Goal: Task Accomplishment & Management: Manage account settings

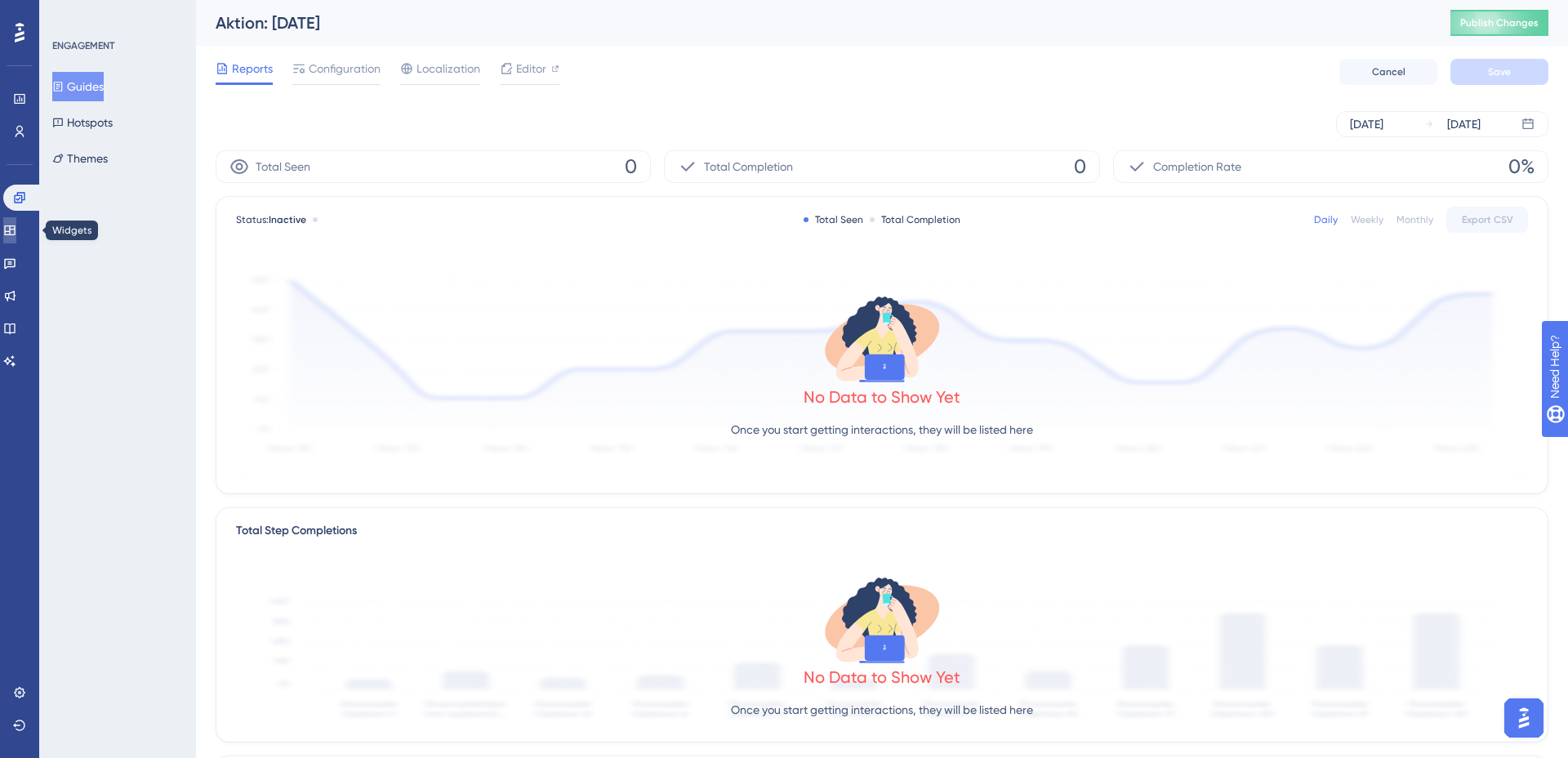
click at [16, 230] on icon at bounding box center [9, 229] width 13 height 13
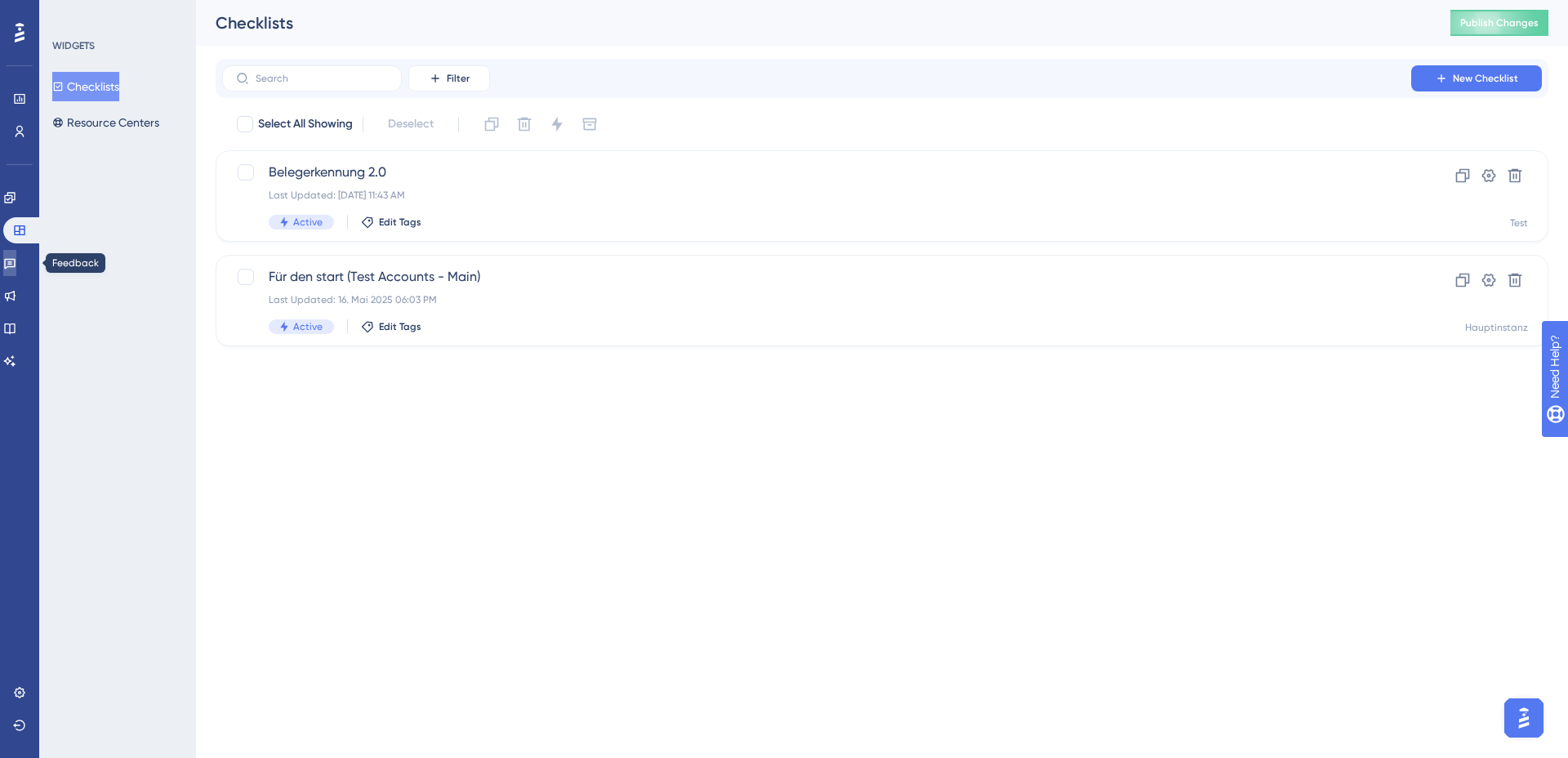
click at [16, 258] on icon at bounding box center [9, 262] width 13 height 13
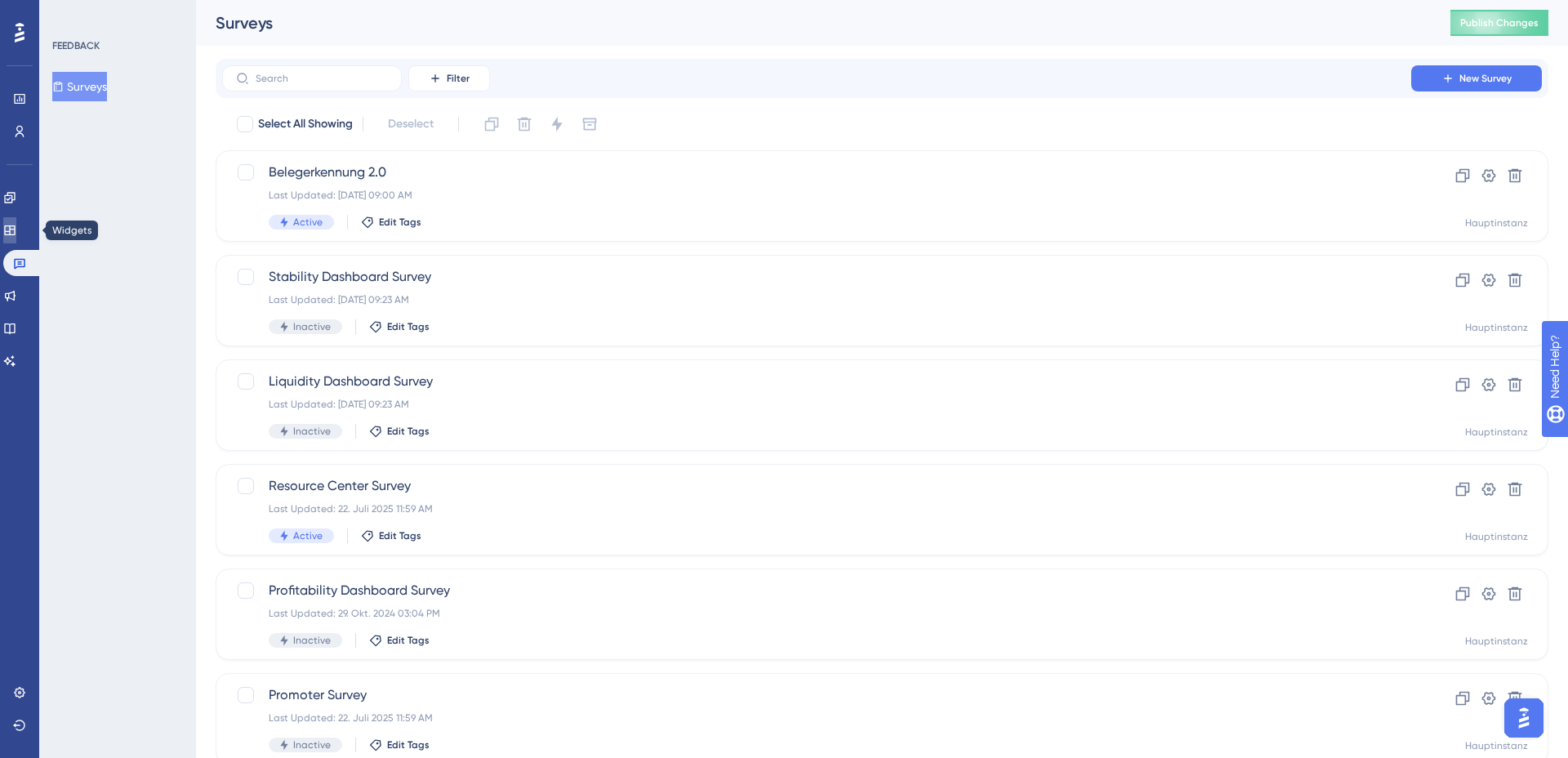
click at [16, 228] on icon at bounding box center [9, 229] width 13 height 13
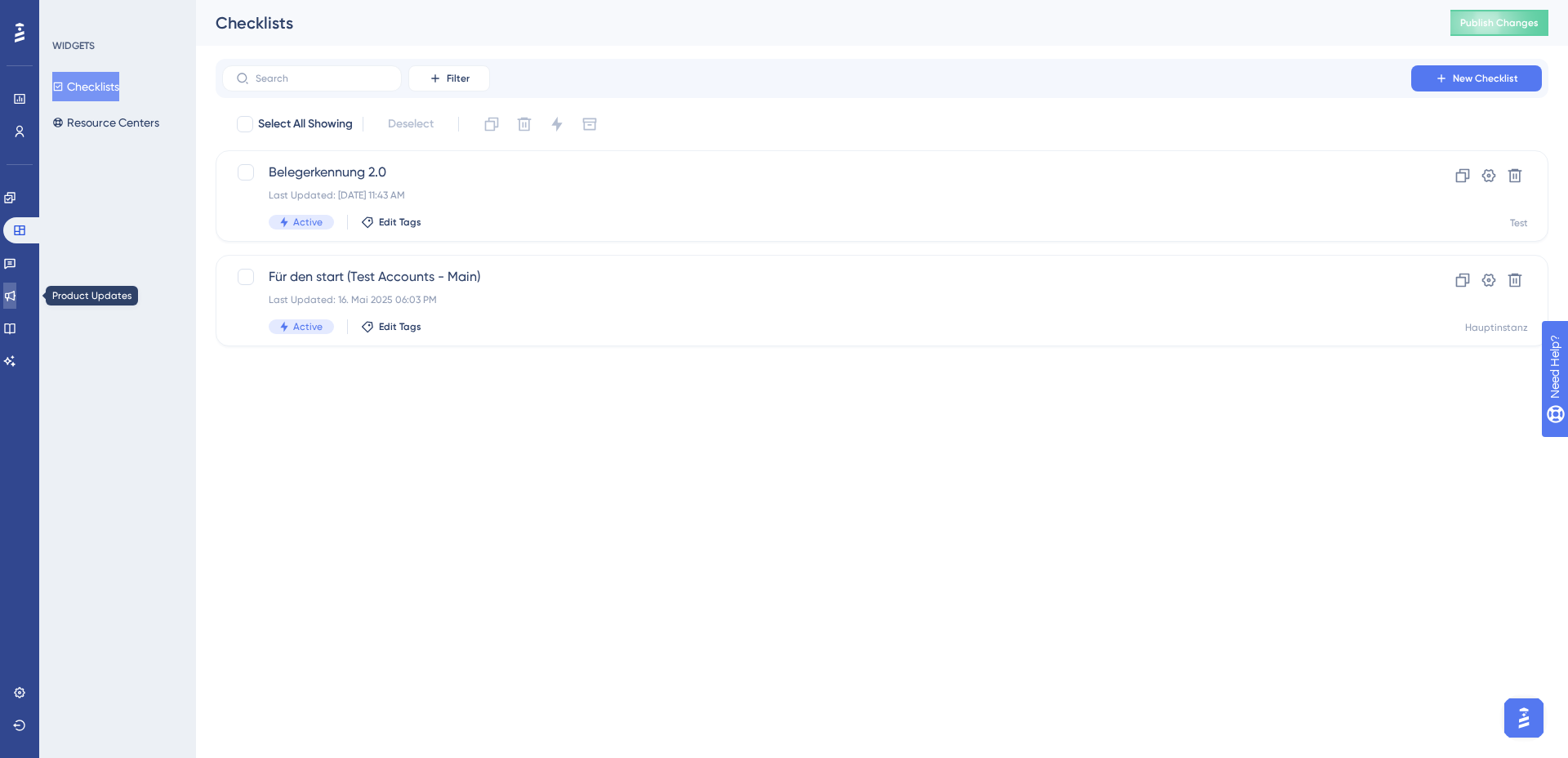
click at [16, 289] on icon at bounding box center [9, 295] width 13 height 13
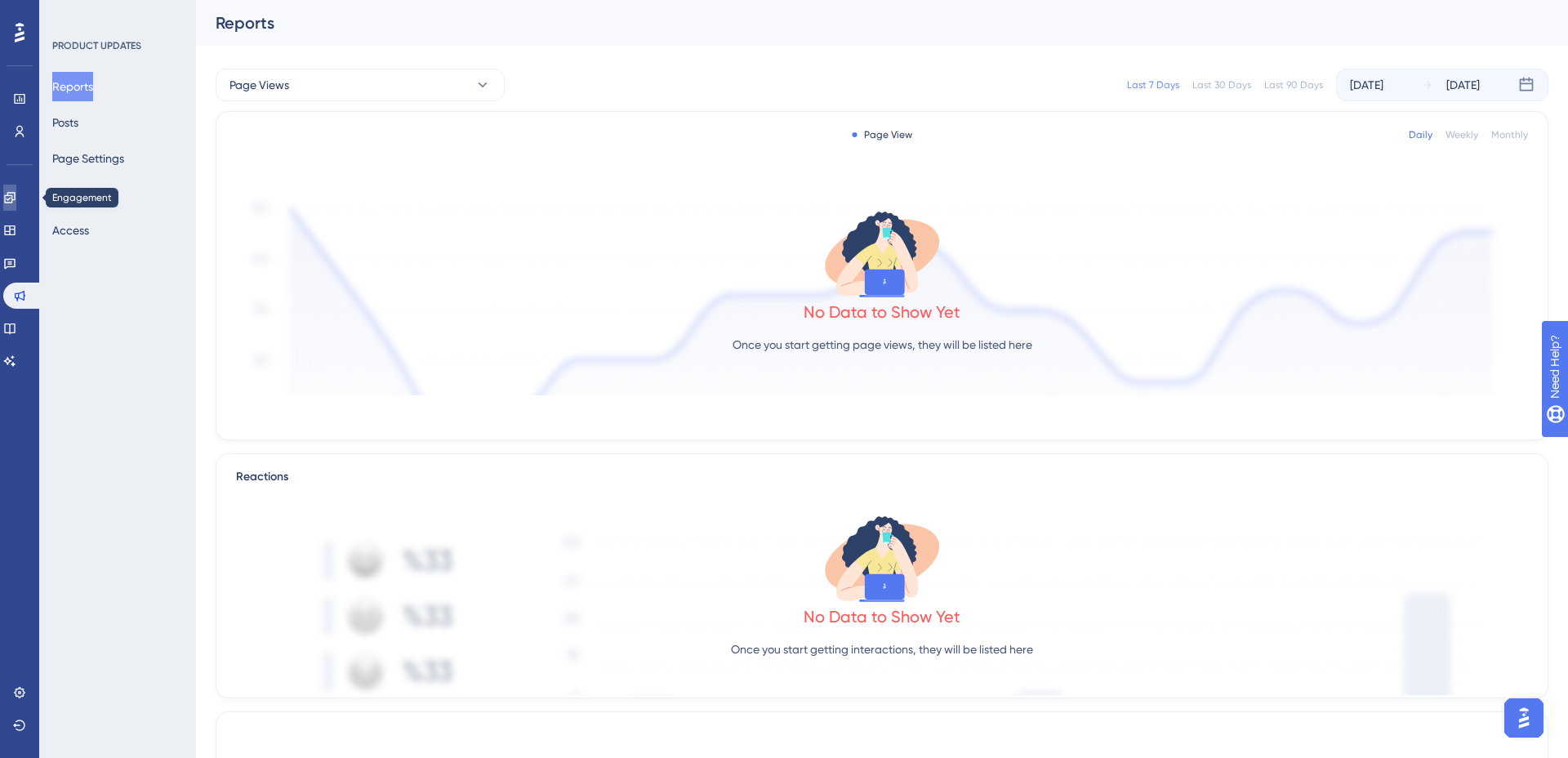
click at [9, 200] on link at bounding box center [9, 198] width 13 height 26
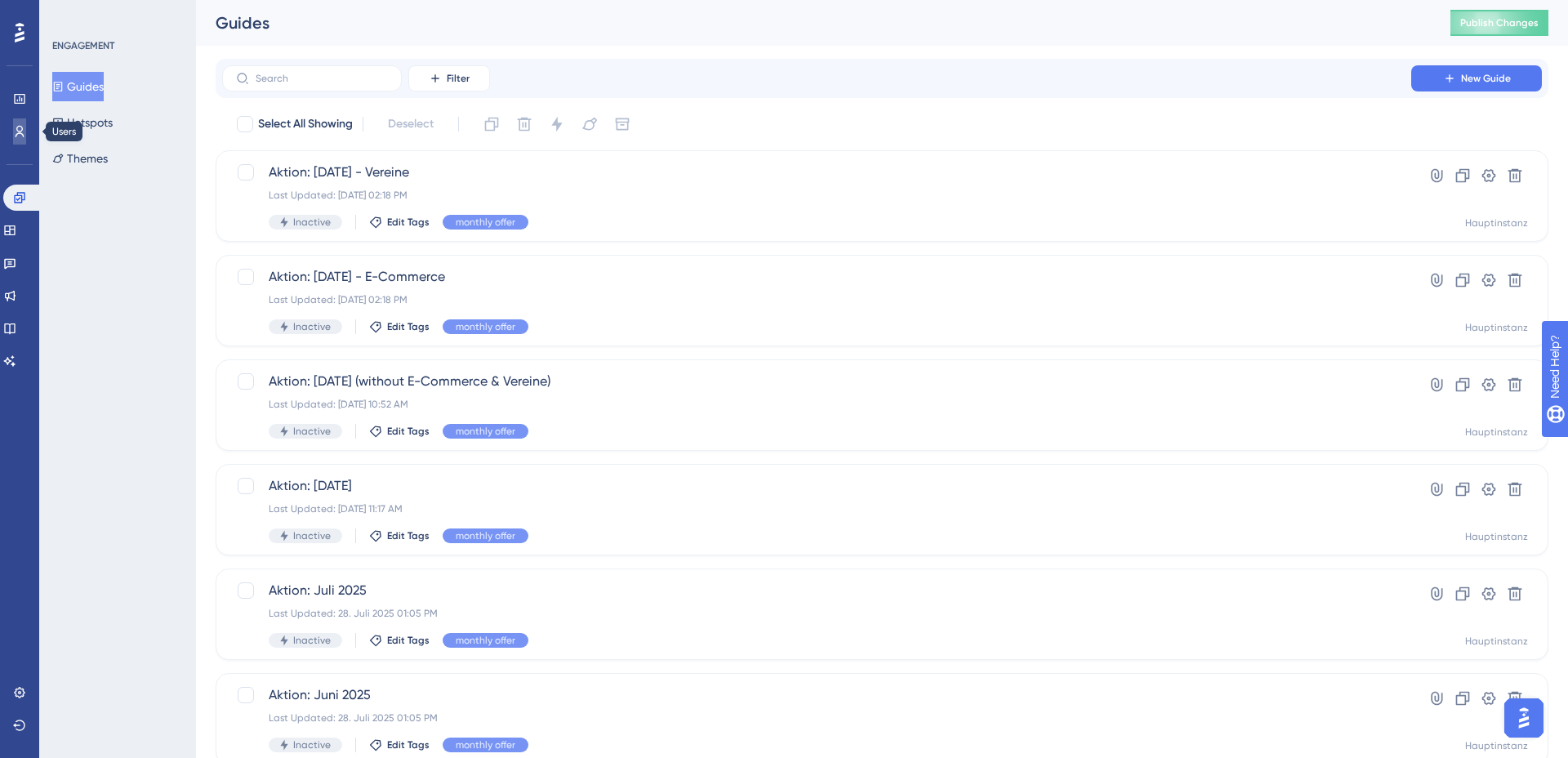
click at [15, 130] on icon at bounding box center [19, 131] width 13 height 13
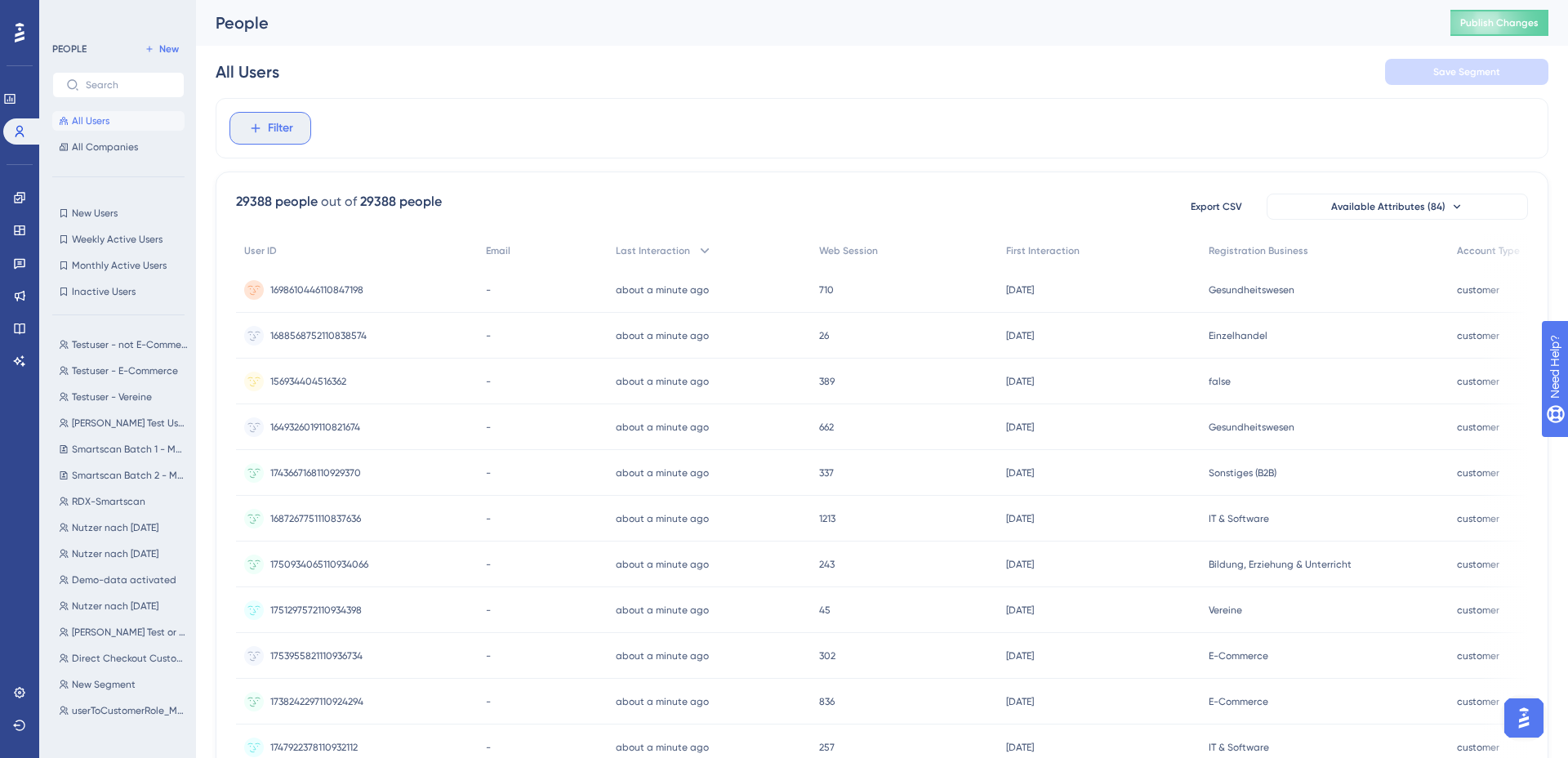
click at [285, 122] on span "Filter" at bounding box center [280, 128] width 25 height 20
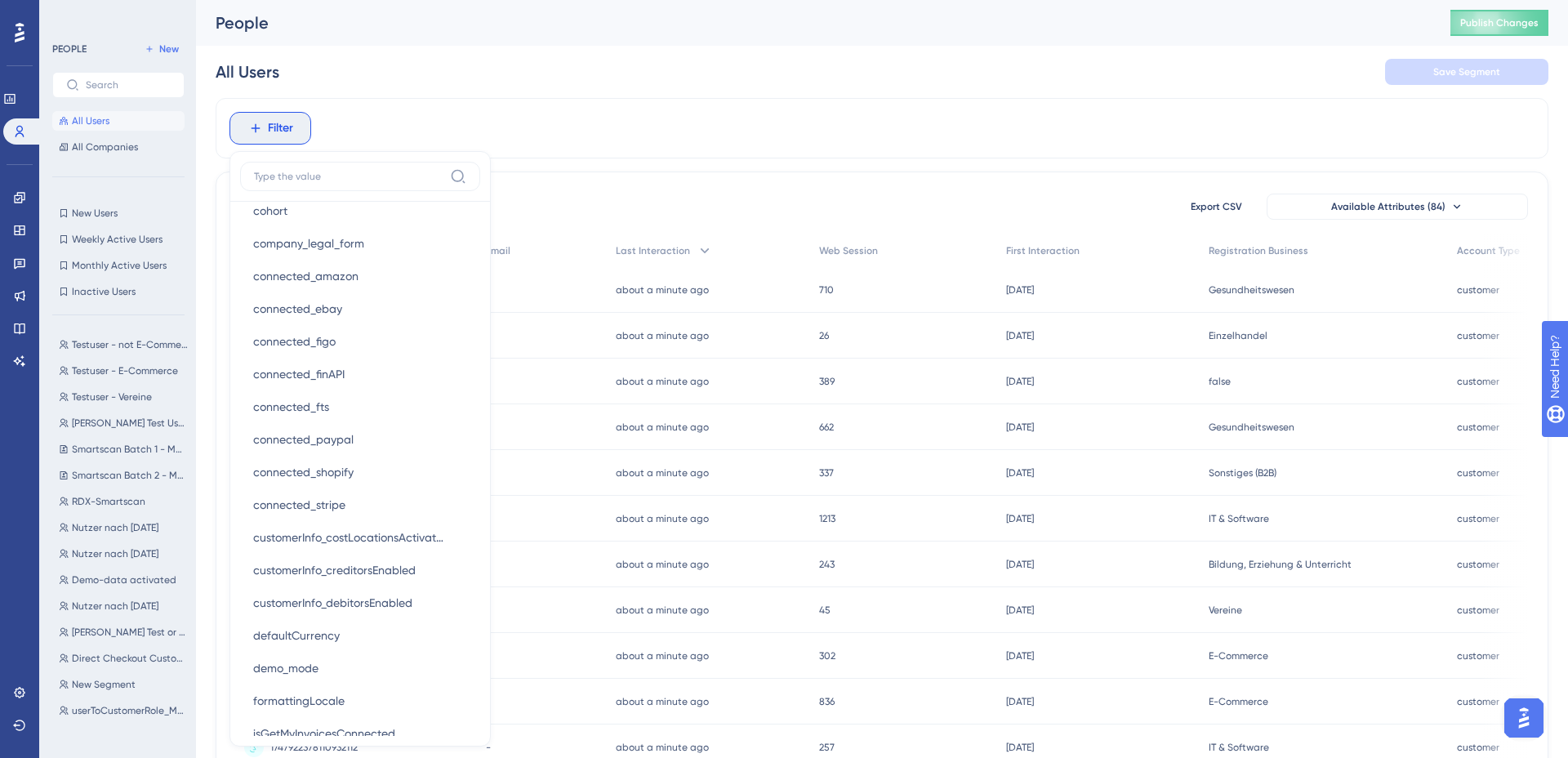
scroll to position [958, 0]
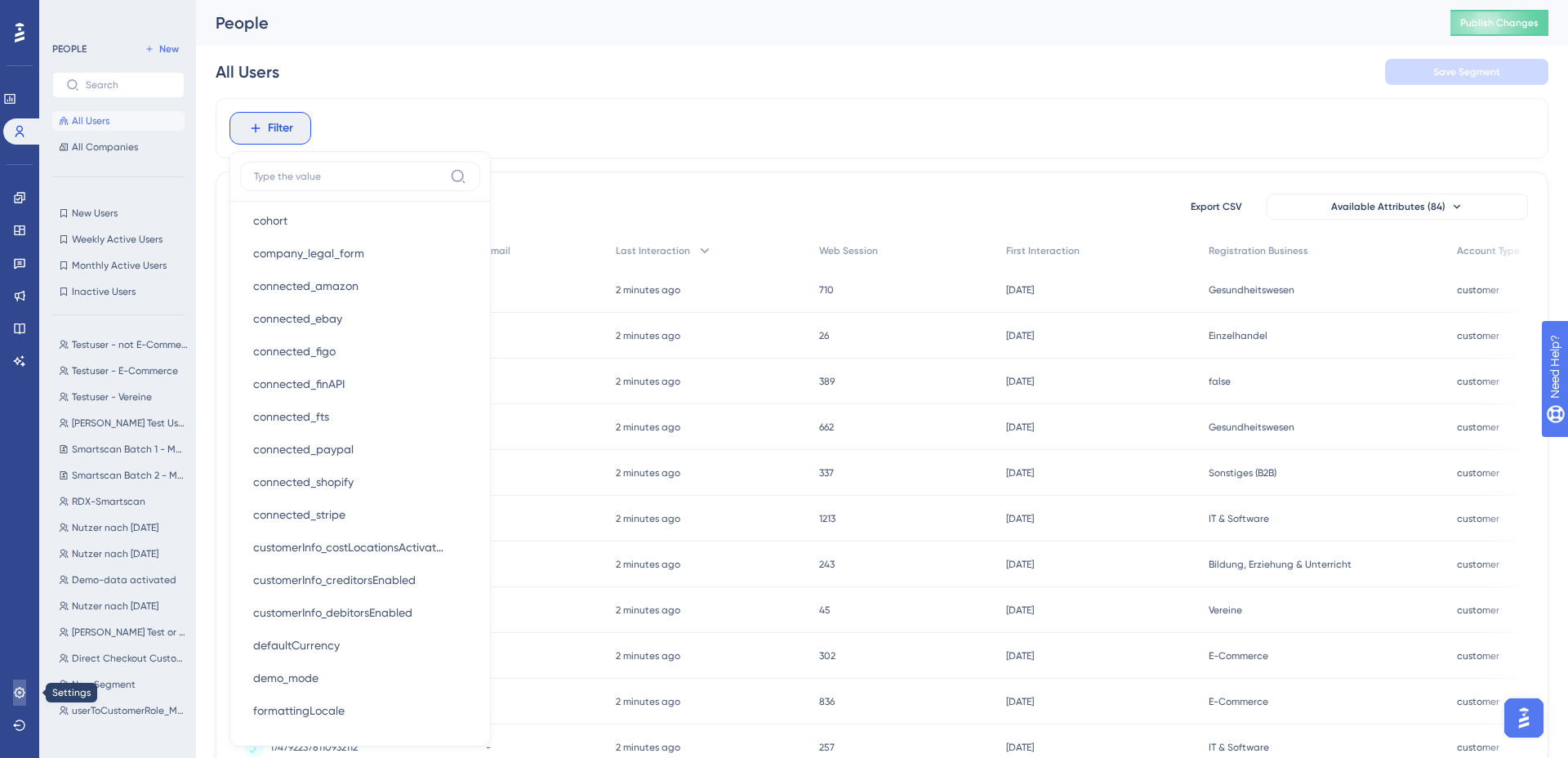
click at [22, 694] on icon at bounding box center [19, 692] width 13 height 13
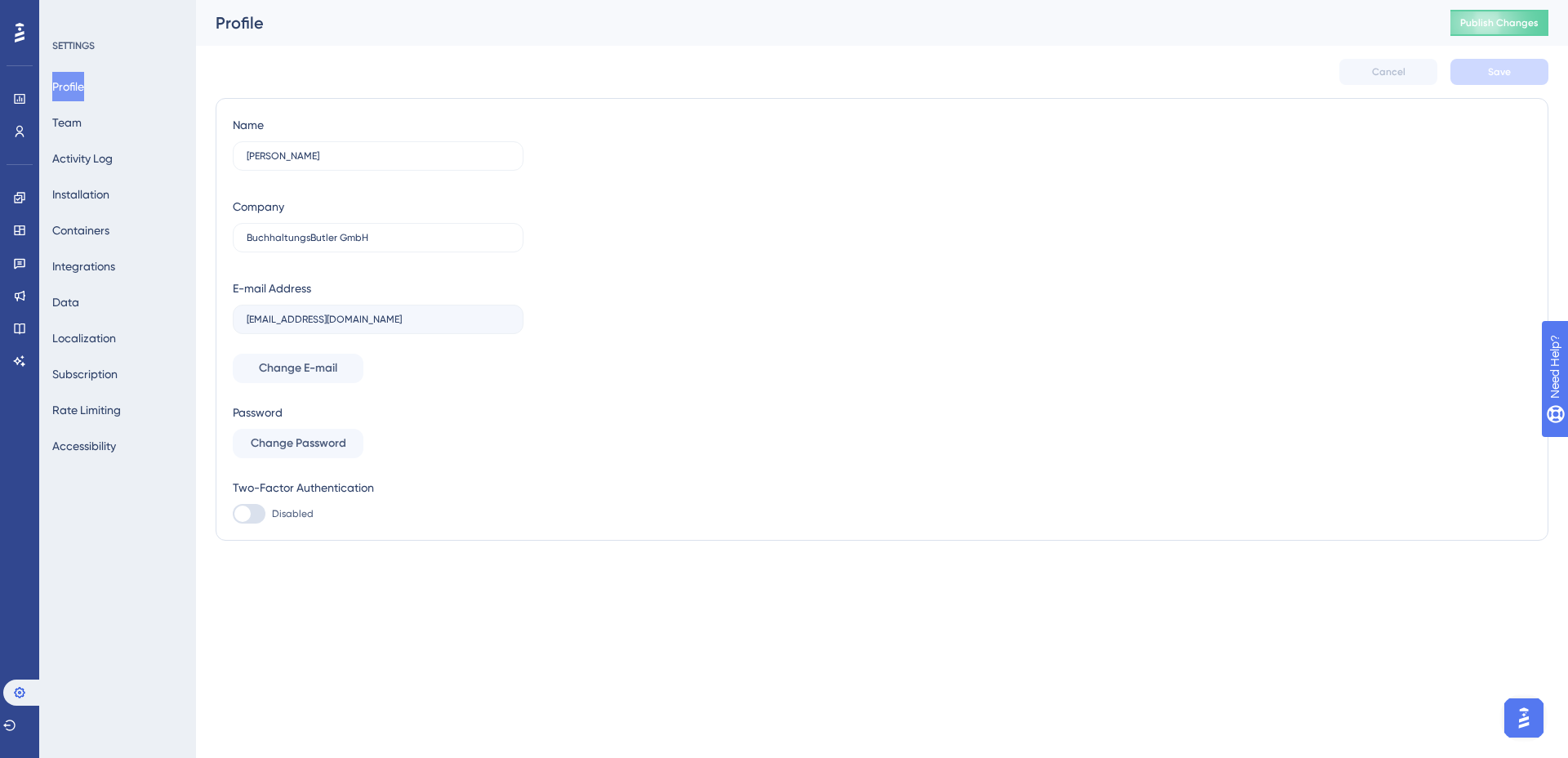
click at [113, 128] on div "Profile Team Activity Log Installation Containers Integrations Data Localizatio…" at bounding box center [119, 266] width 132 height 388
click at [82, 125] on button "Team" at bounding box center [67, 122] width 29 height 29
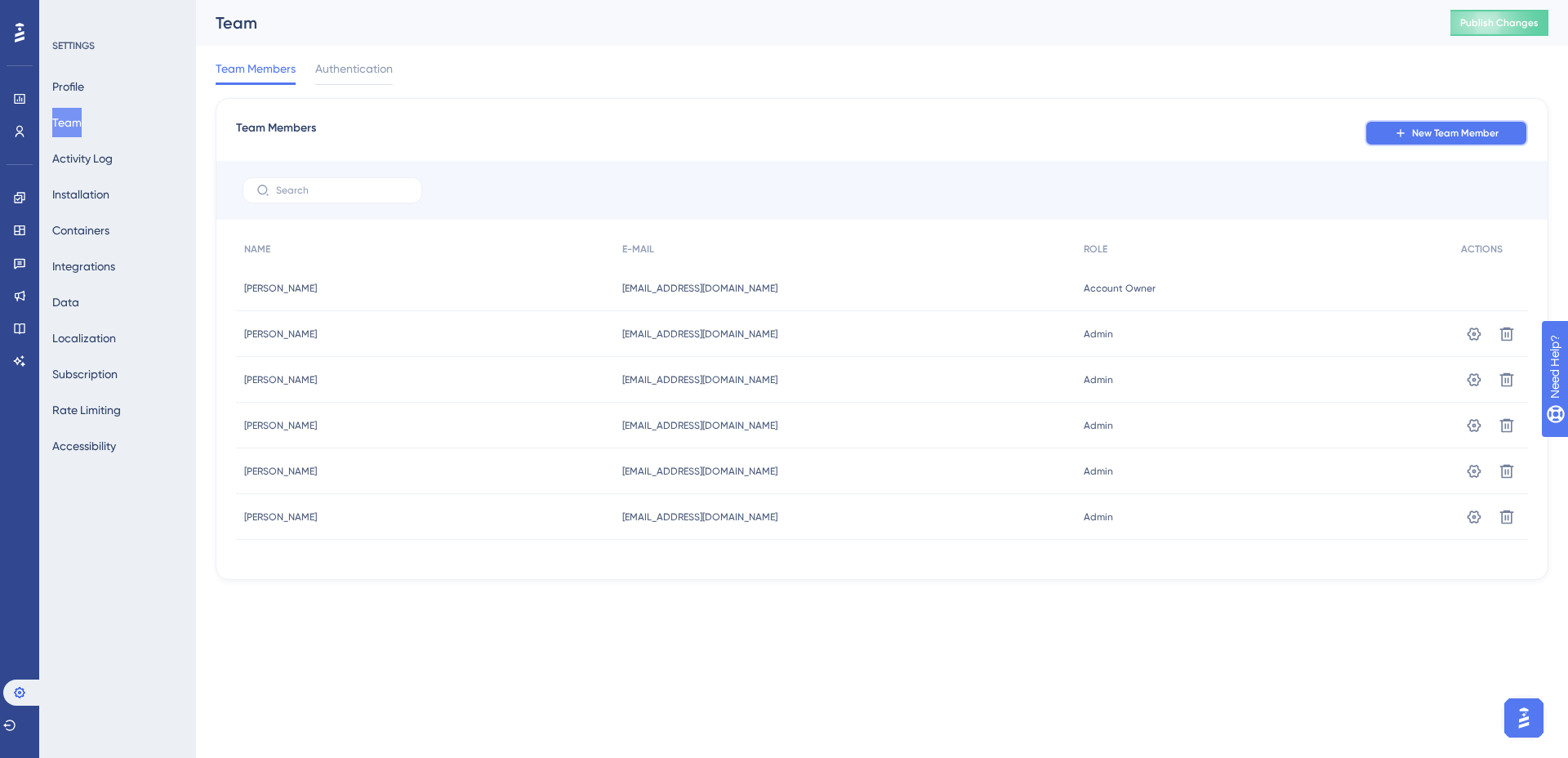
click at [1414, 135] on span "New Team Member" at bounding box center [1455, 132] width 87 height 13
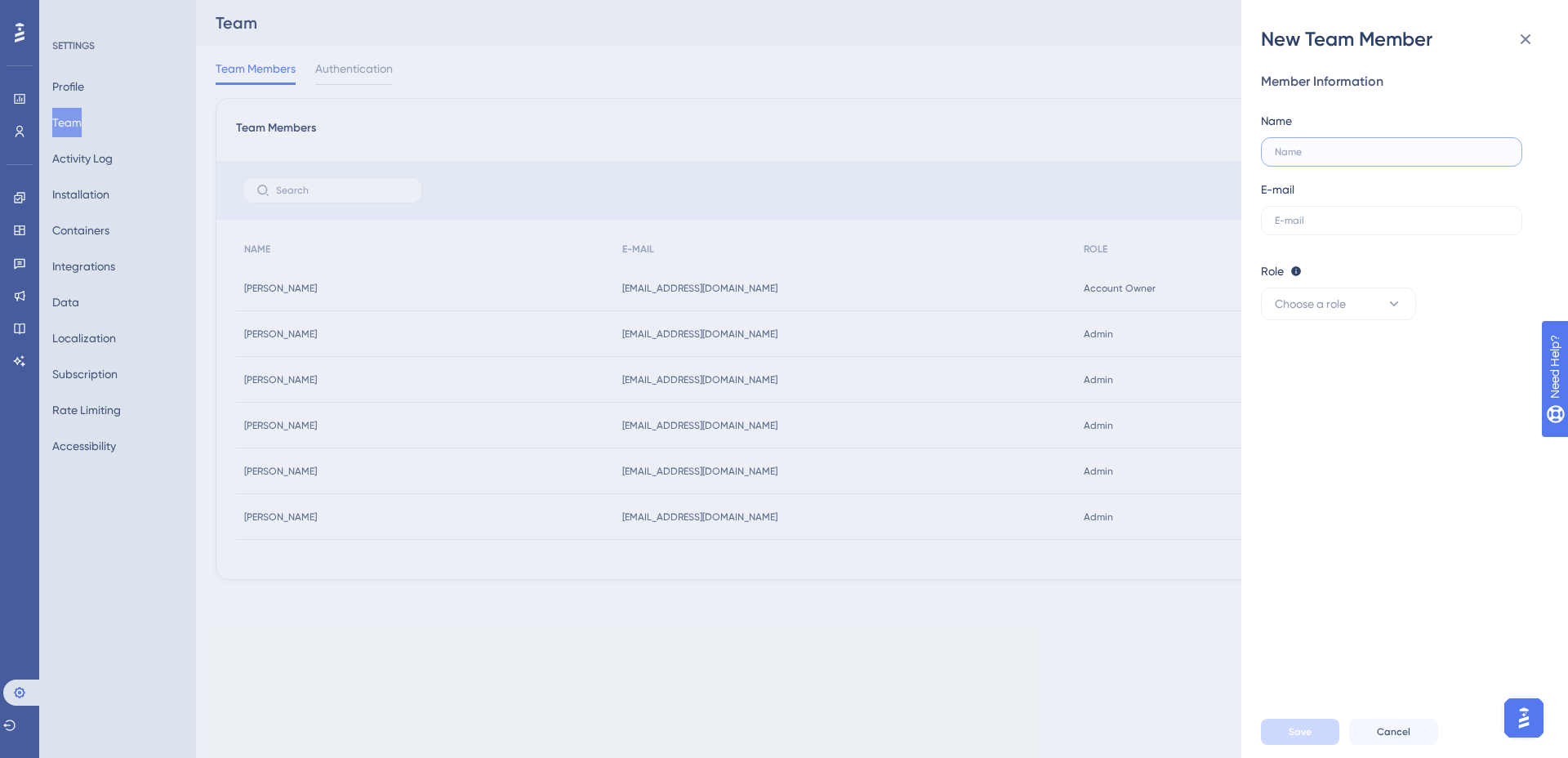
click at [1328, 147] on input "text" at bounding box center [1392, 151] width 234 height 11
type input "[PERSON_NAME]"
click at [1336, 231] on label at bounding box center [1391, 220] width 261 height 29
click at [1336, 226] on input "text" at bounding box center [1392, 220] width 234 height 11
type input "[EMAIL_ADDRESS][PERSON_NAME][DOMAIN_NAME]"
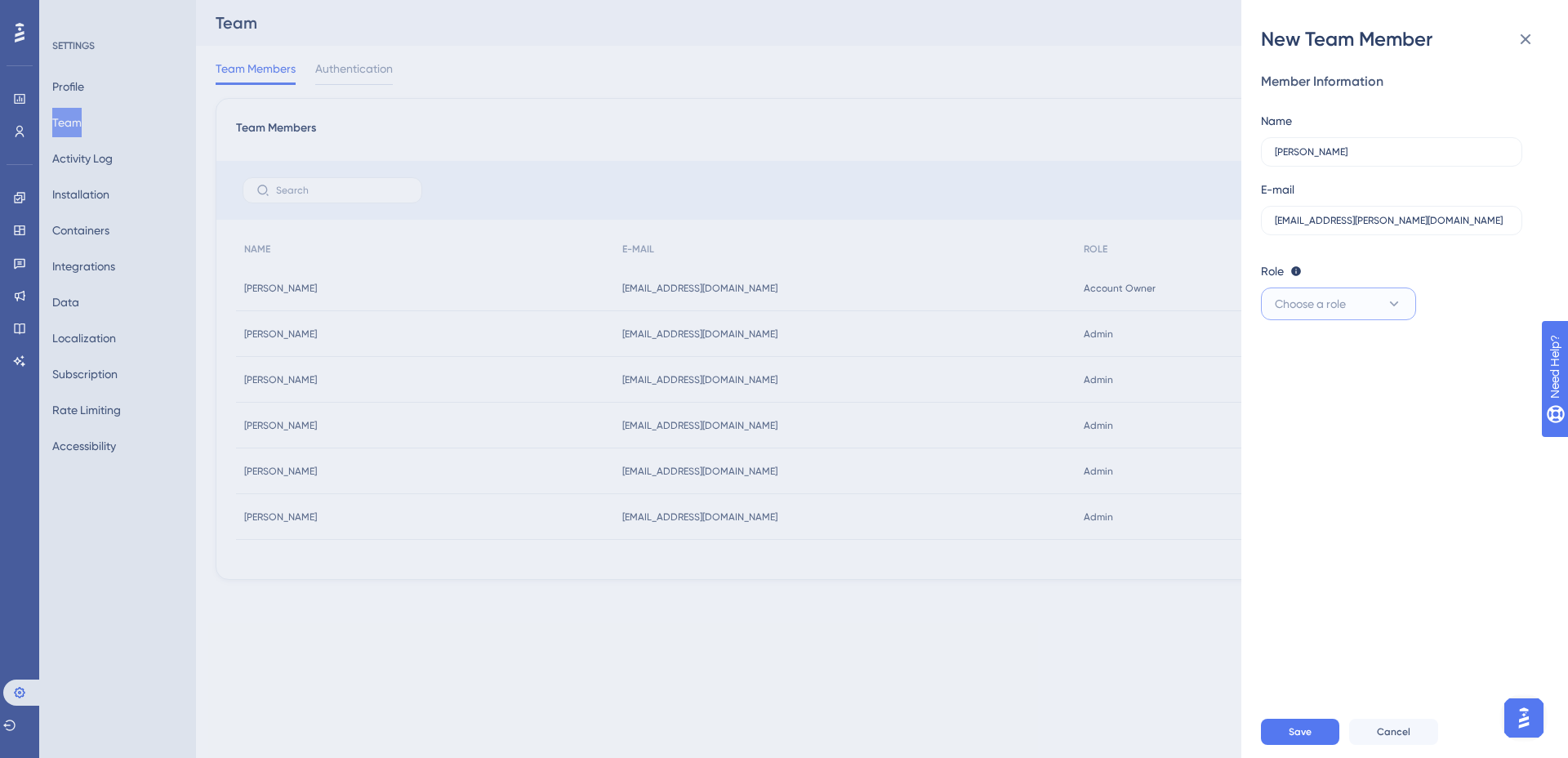
click at [1360, 303] on button "Choose a role" at bounding box center [1338, 304] width 156 height 33
click at [1361, 377] on div "Publisher Publisher" at bounding box center [1338, 387] width 107 height 33
click at [1313, 731] on button "Save" at bounding box center [1299, 731] width 78 height 26
